Goal: Share content

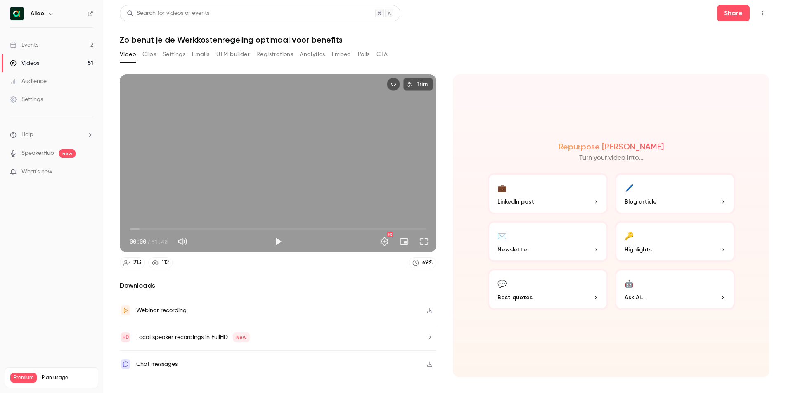
click at [60, 40] on link "Events 2" at bounding box center [51, 45] width 103 height 18
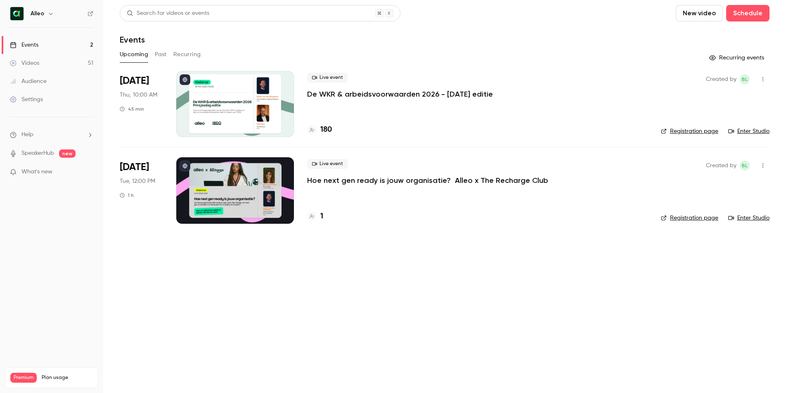
click at [217, 99] on div at bounding box center [235, 104] width 118 height 66
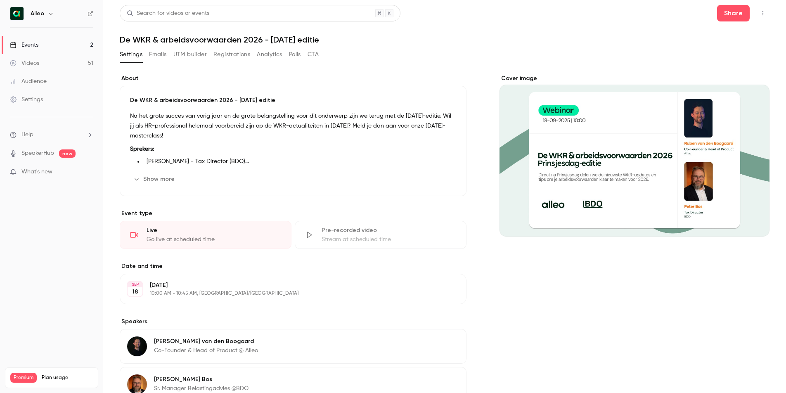
drag, startPoint x: 602, startPoint y: 130, endPoint x: 603, endPoint y: 117, distance: 13.7
click at [602, 116] on div "Cover image" at bounding box center [634, 155] width 270 height 162
click at [0, 0] on input "Cover image" at bounding box center [0, 0] width 0 height 0
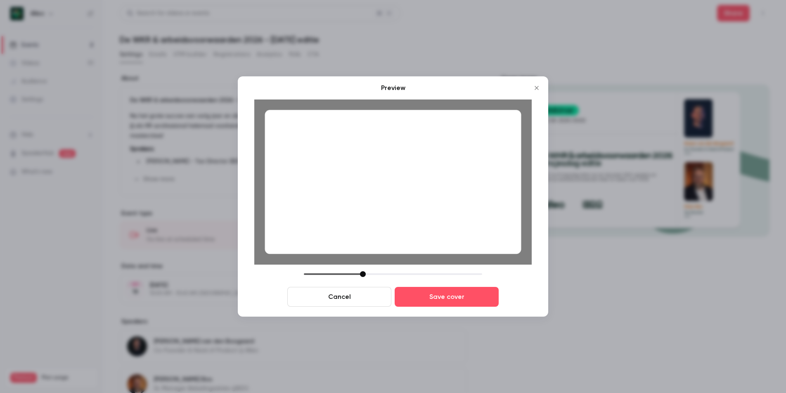
click at [534, 85] on icon "Close" at bounding box center [536, 88] width 10 height 7
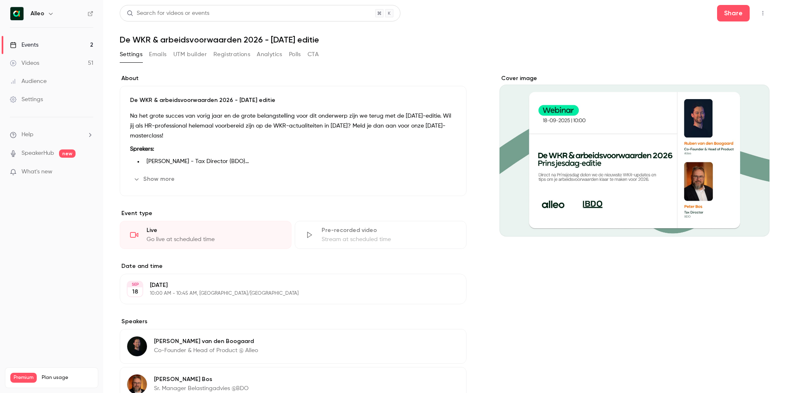
drag, startPoint x: 642, startPoint y: 143, endPoint x: 549, endPoint y: 130, distance: 93.7
click at [535, 130] on div "Cover image" at bounding box center [634, 155] width 270 height 162
click at [0, 0] on input "Cover image" at bounding box center [0, 0] width 0 height 0
click at [733, 11] on button "Share" at bounding box center [733, 13] width 33 height 17
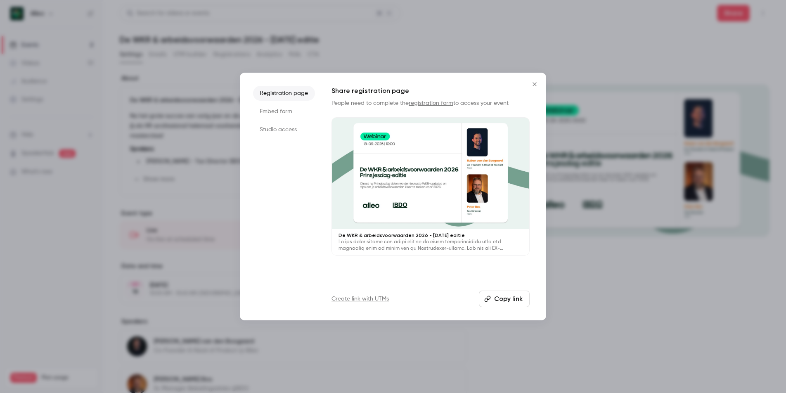
click at [513, 304] on button "Copy link" at bounding box center [504, 299] width 51 height 17
